Goal: Task Accomplishment & Management: Manage account settings

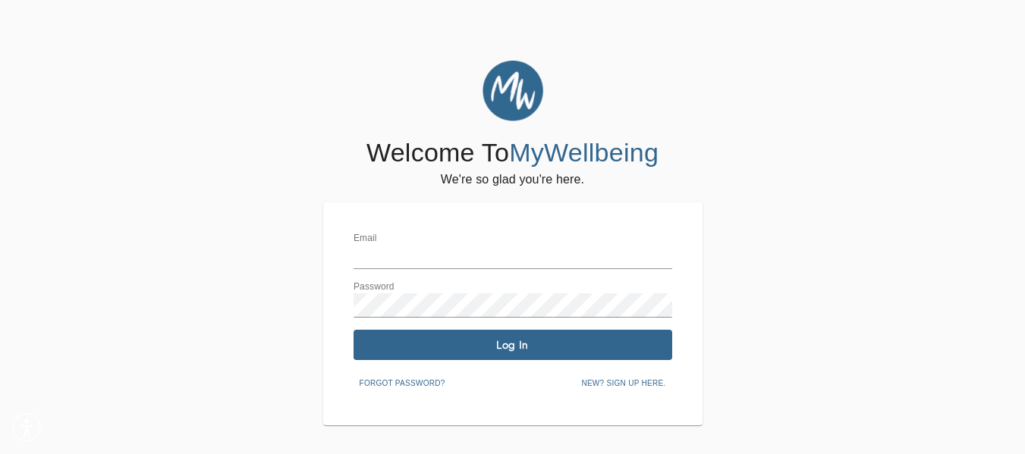
type input "[PERSON_NAME][EMAIL_ADDRESS][PERSON_NAME][DOMAIN_NAME]"
click at [542, 347] on span "Log In" at bounding box center [513, 345] width 306 height 14
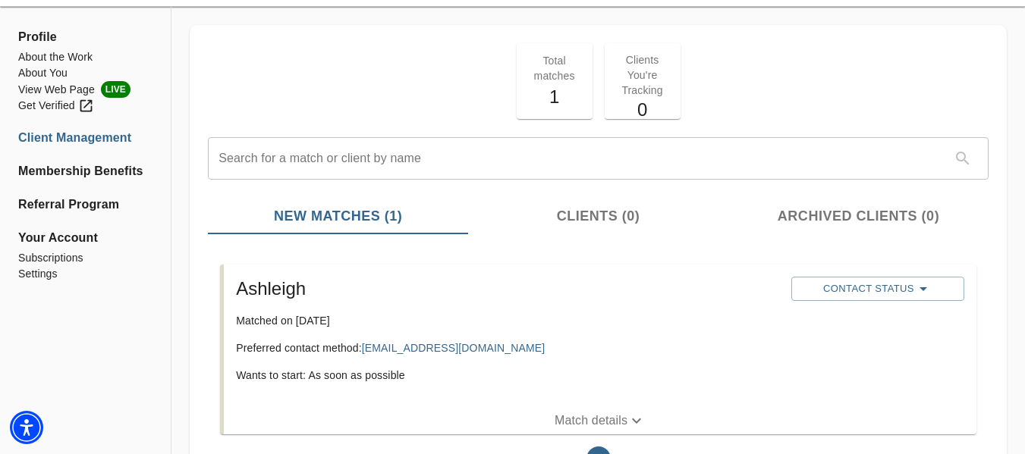
scroll to position [76, 0]
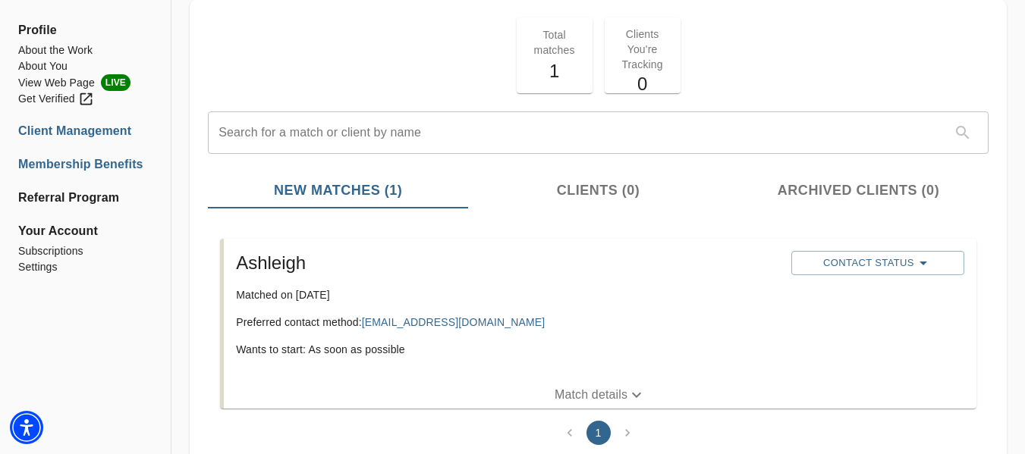
click at [111, 165] on li "Membership Benefits" at bounding box center [85, 165] width 134 height 18
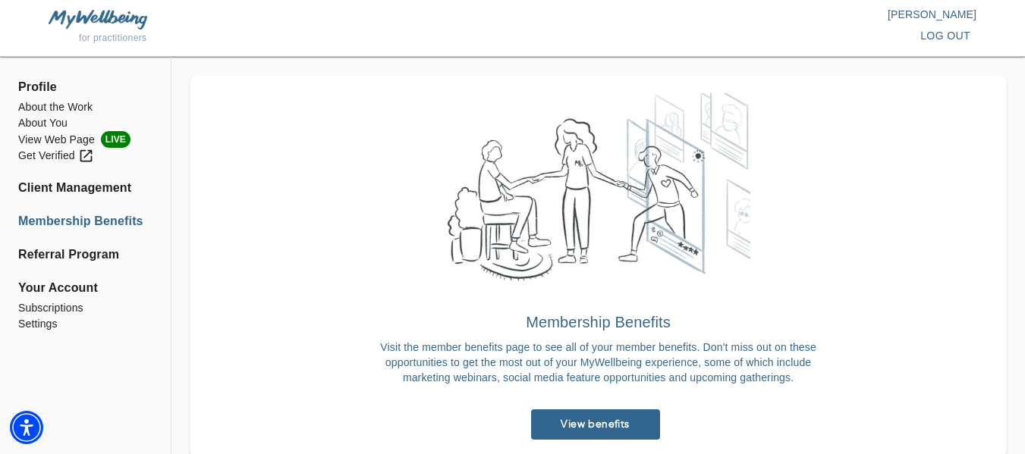
scroll to position [46, 0]
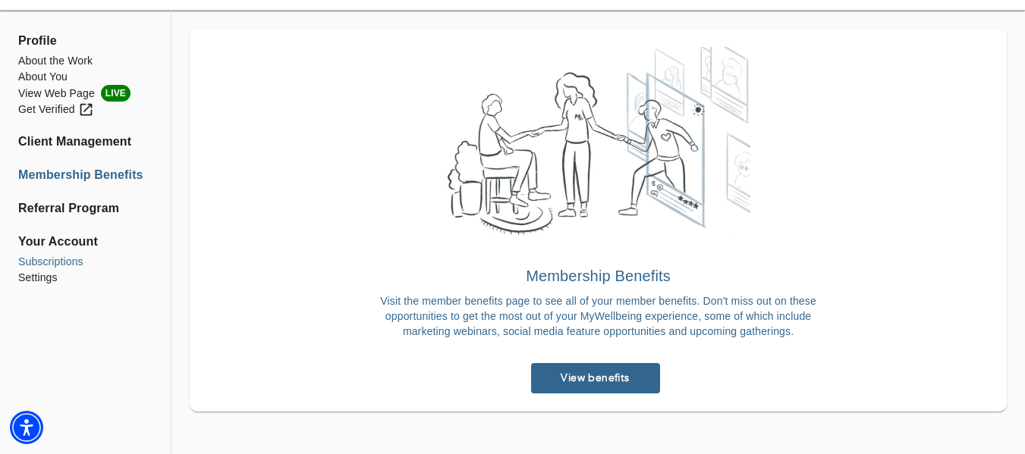
click at [64, 264] on li "Subscriptions" at bounding box center [85, 262] width 134 height 16
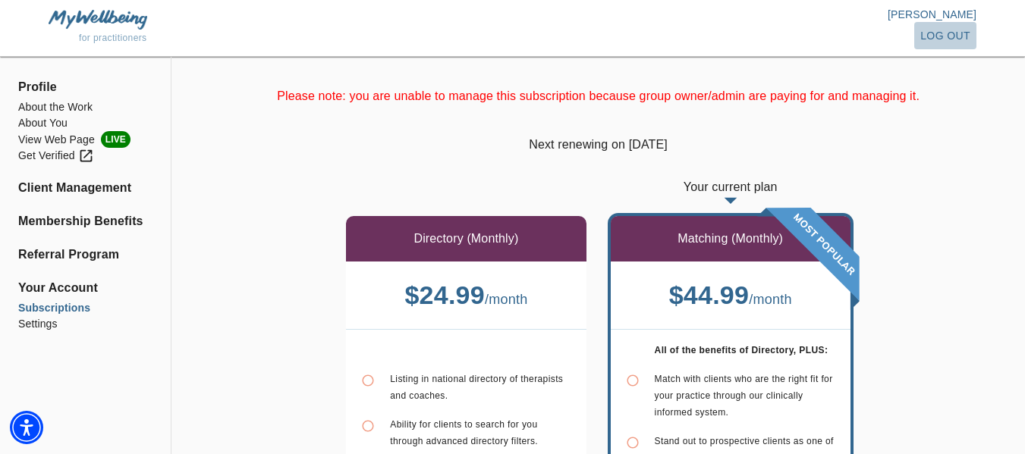
click at [943, 35] on span "log out" at bounding box center [945, 36] width 50 height 19
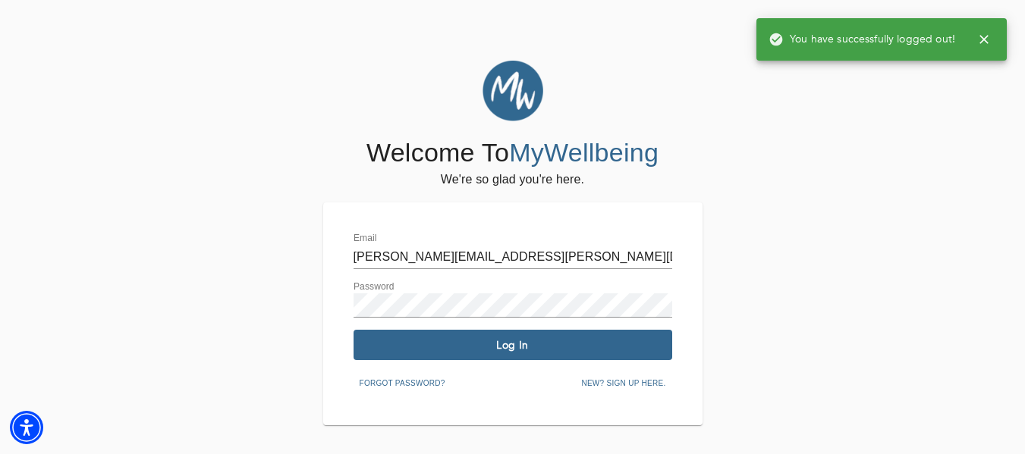
click at [511, 247] on input "[PERSON_NAME][EMAIL_ADDRESS][PERSON_NAME][DOMAIN_NAME]" at bounding box center [513, 257] width 319 height 24
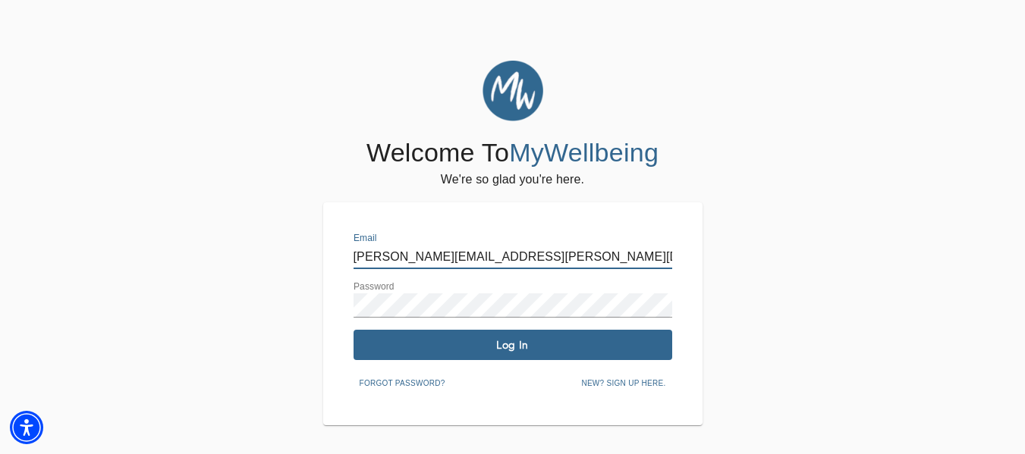
click at [511, 247] on input "[PERSON_NAME][EMAIL_ADDRESS][PERSON_NAME][DOMAIN_NAME]" at bounding box center [513, 257] width 319 height 24
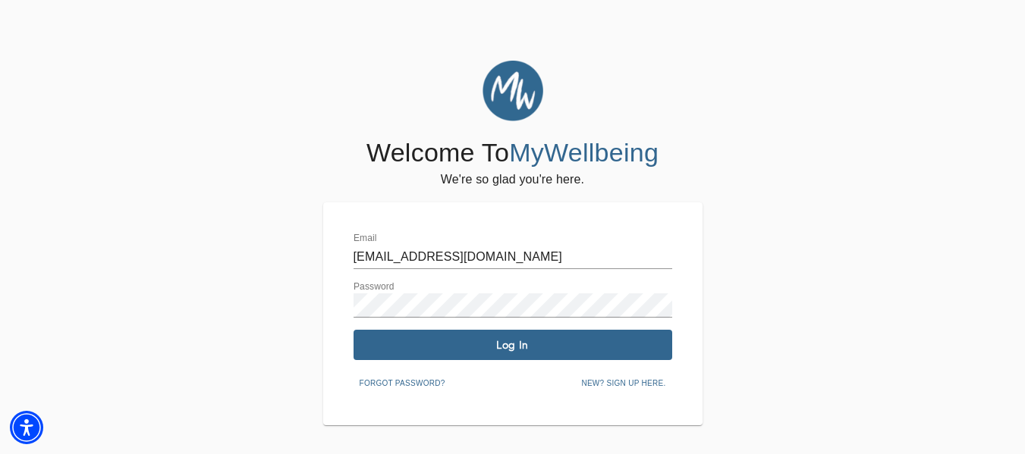
click at [408, 284] on div "Password" at bounding box center [513, 299] width 319 height 36
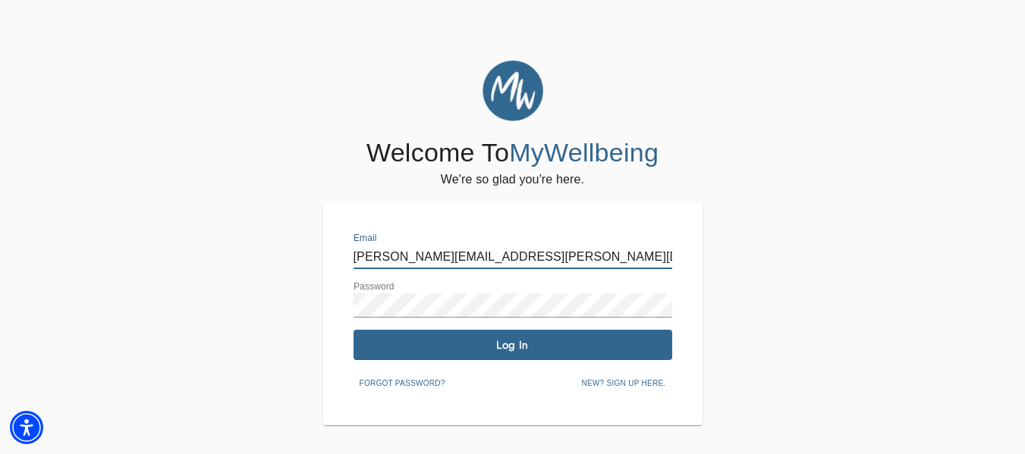
drag, startPoint x: 416, startPoint y: 258, endPoint x: 274, endPoint y: 233, distance: 144.8
click at [274, 233] on div "Welcome To MyWellbeing We're so glad you're here. Email casey.ojeda@dmcsmd.com …" at bounding box center [512, 243] width 1017 height 365
type input "[EMAIL_ADDRESS][DOMAIN_NAME]"
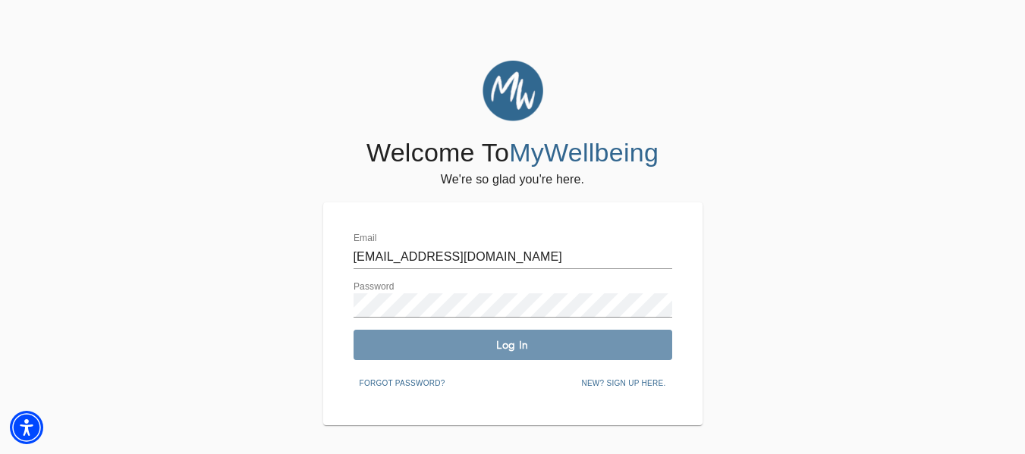
click at [413, 341] on span "Log In" at bounding box center [513, 345] width 306 height 14
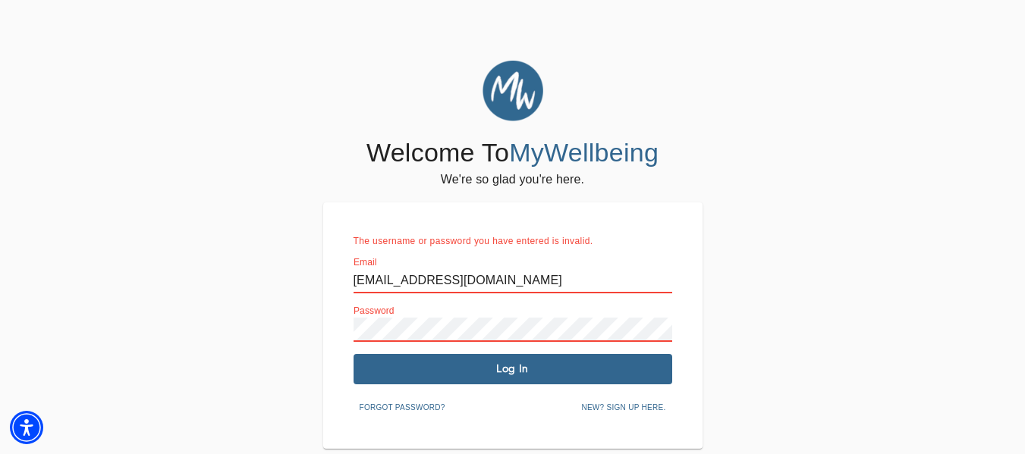
click at [871, 206] on div "Welcome To MyWellbeing We're so glad you're here. The username or password you …" at bounding box center [512, 255] width 1017 height 388
click at [375, 410] on span "Forgot password?" at bounding box center [403, 408] width 86 height 14
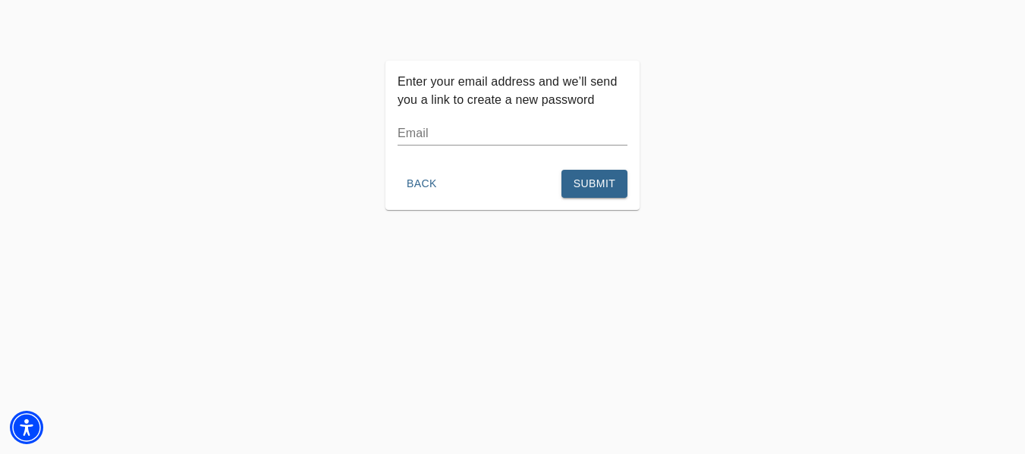
click at [429, 134] on input "text" at bounding box center [513, 133] width 230 height 24
type input "[EMAIL_ADDRESS][DOMAIN_NAME]"
click at [635, 294] on div "Enter your email address and we’ll send you a link to create a new password Ema…" at bounding box center [512, 288] width 1025 height 454
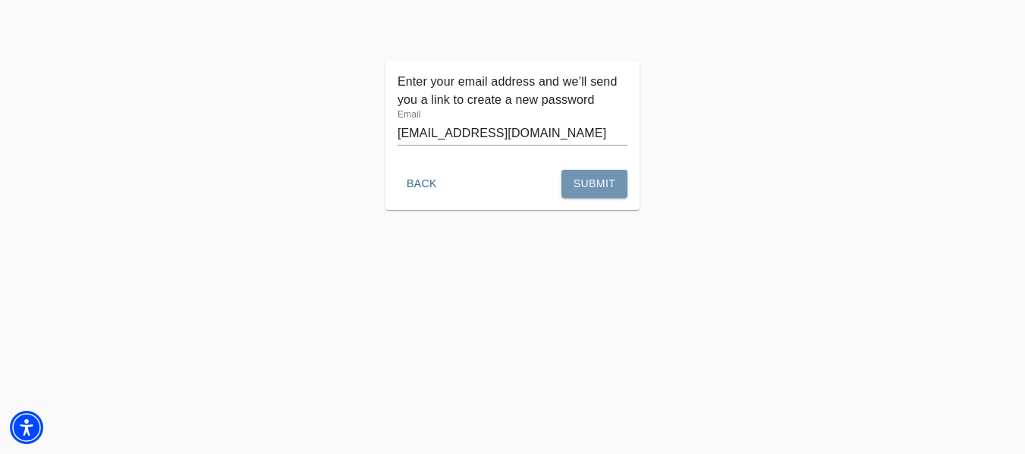
click at [611, 193] on button "Submit" at bounding box center [594, 184] width 66 height 28
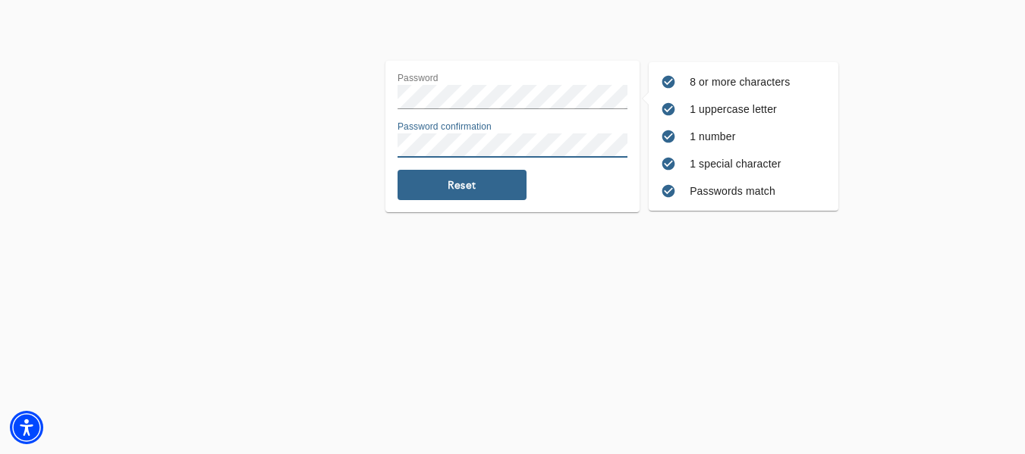
click at [463, 180] on span "Reset" at bounding box center [462, 185] width 117 height 14
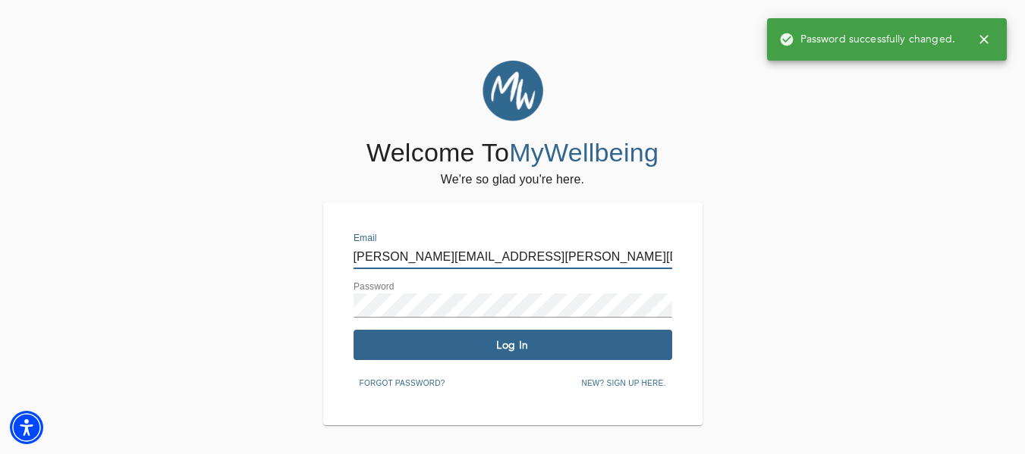
drag, startPoint x: 418, startPoint y: 259, endPoint x: 370, endPoint y: 242, distance: 50.6
click at [370, 259] on input "[PERSON_NAME][EMAIL_ADDRESS][PERSON_NAME][DOMAIN_NAME]" at bounding box center [513, 257] width 319 height 24
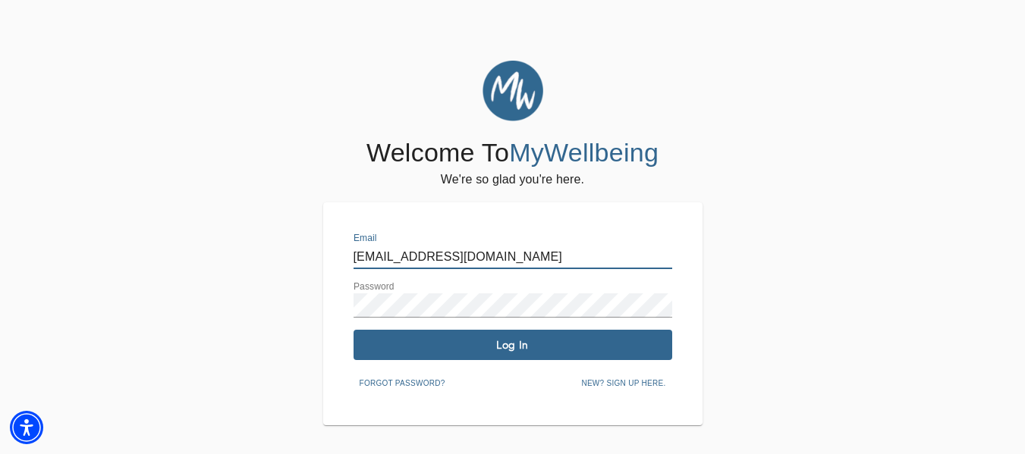
type input "[EMAIL_ADDRESS][DOMAIN_NAME]"
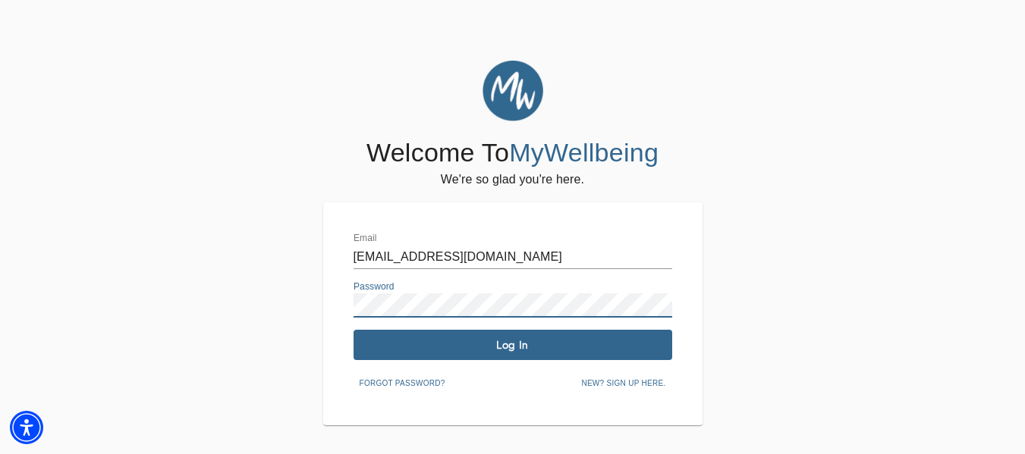
click at [369, 345] on span "Log In" at bounding box center [513, 345] width 306 height 14
